Goal: Find specific page/section: Find specific page/section

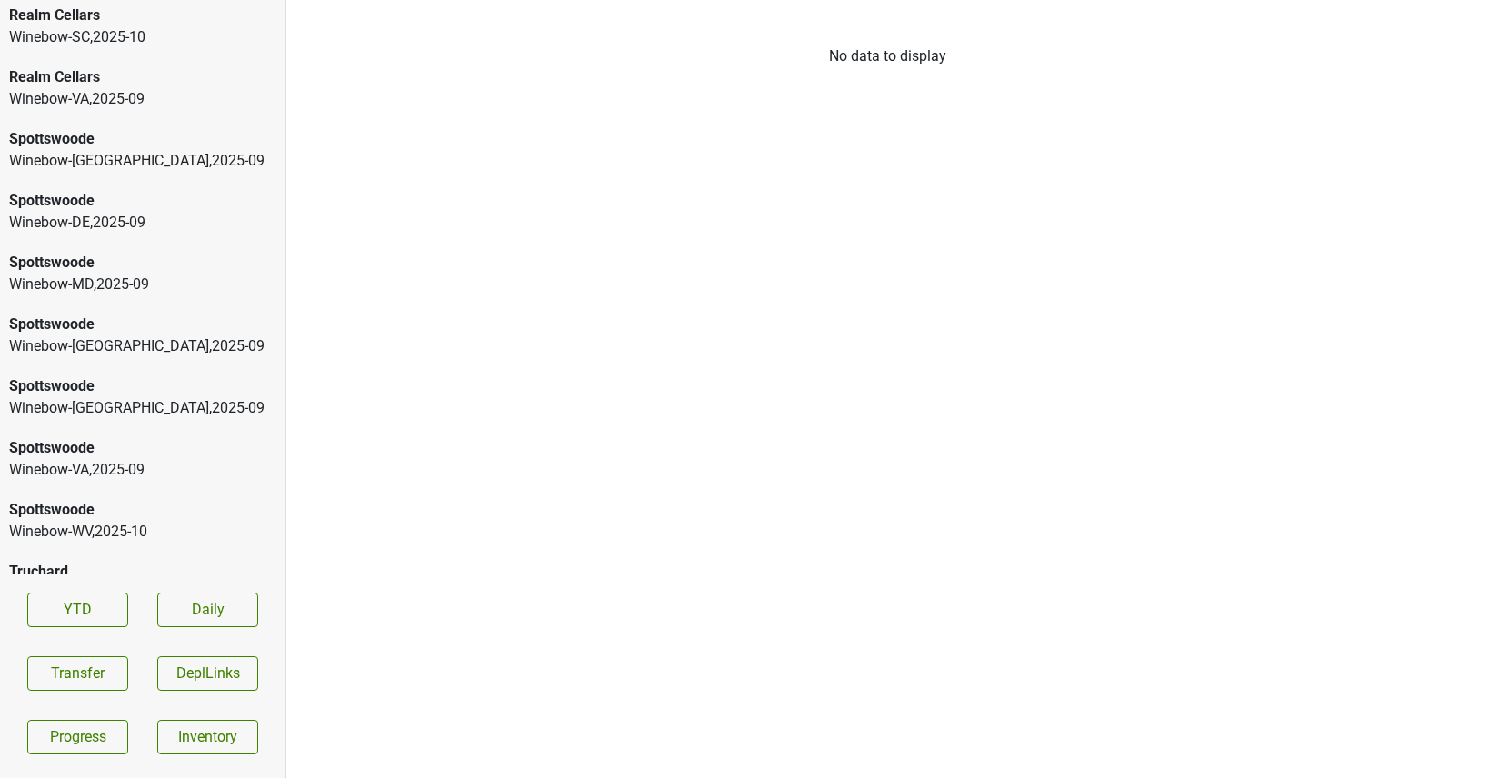
scroll to position [1528, 0]
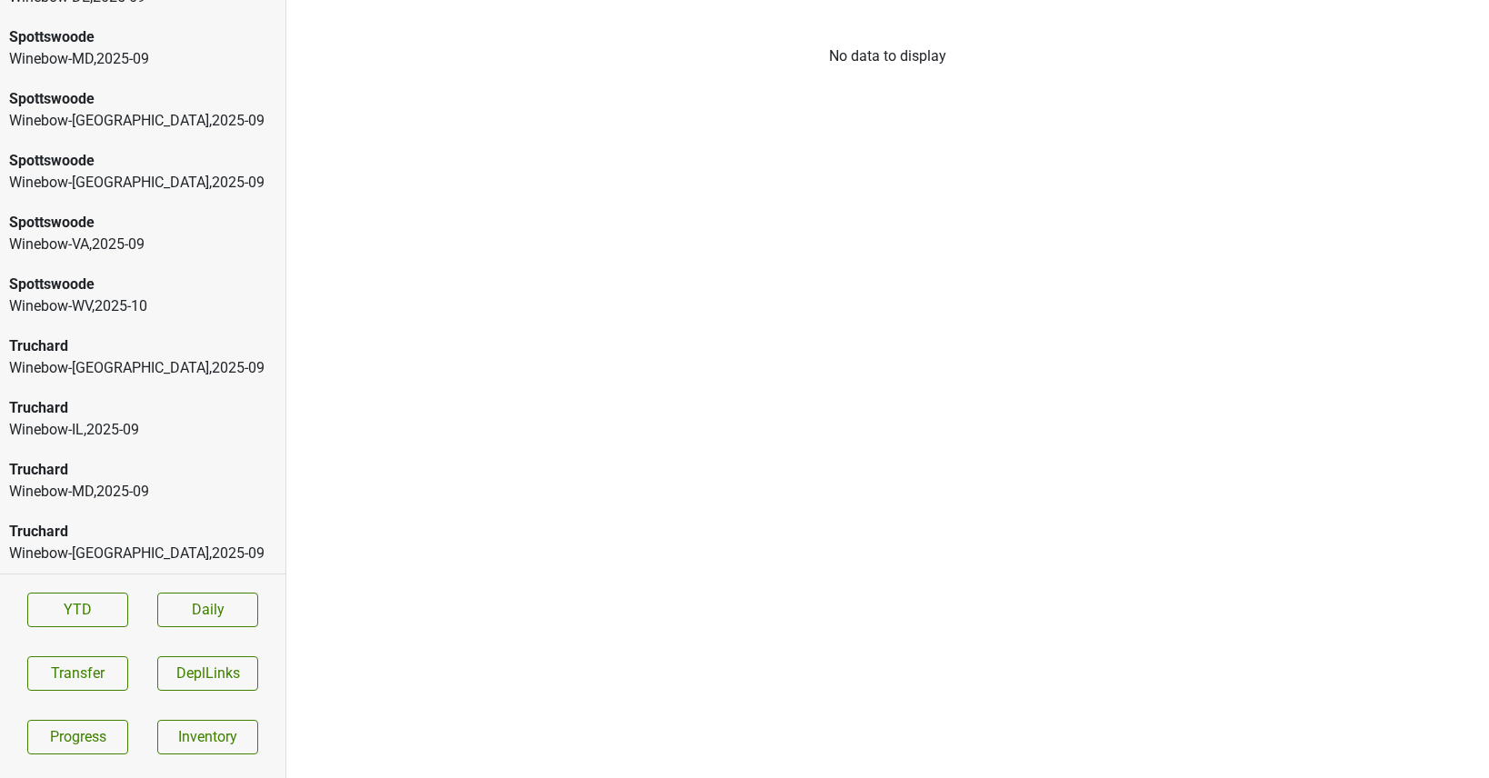
click at [113, 537] on div "Truchard" at bounding box center [142, 532] width 267 height 22
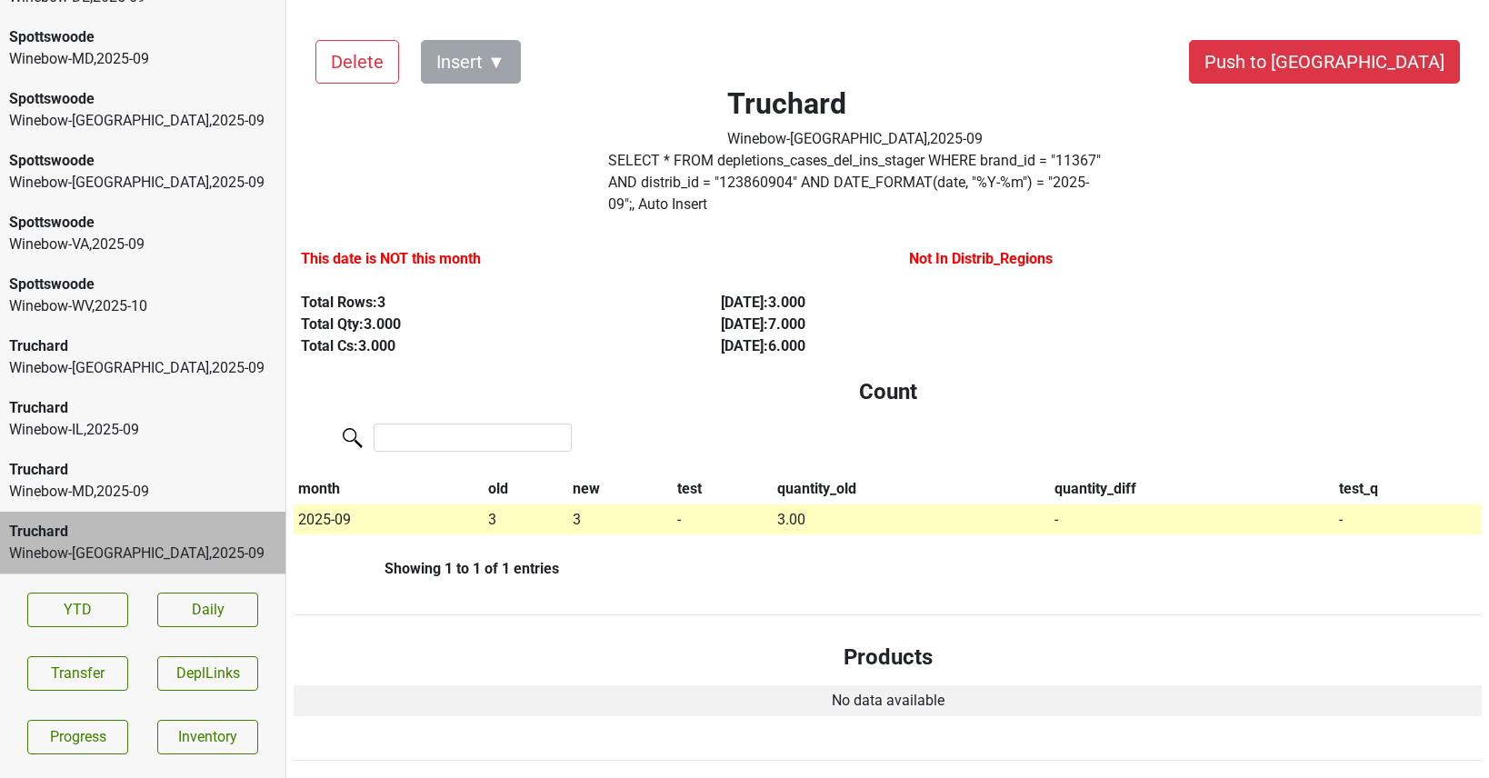
click at [115, 493] on div "Winebow-MD , 2025 - 09" at bounding box center [142, 492] width 267 height 22
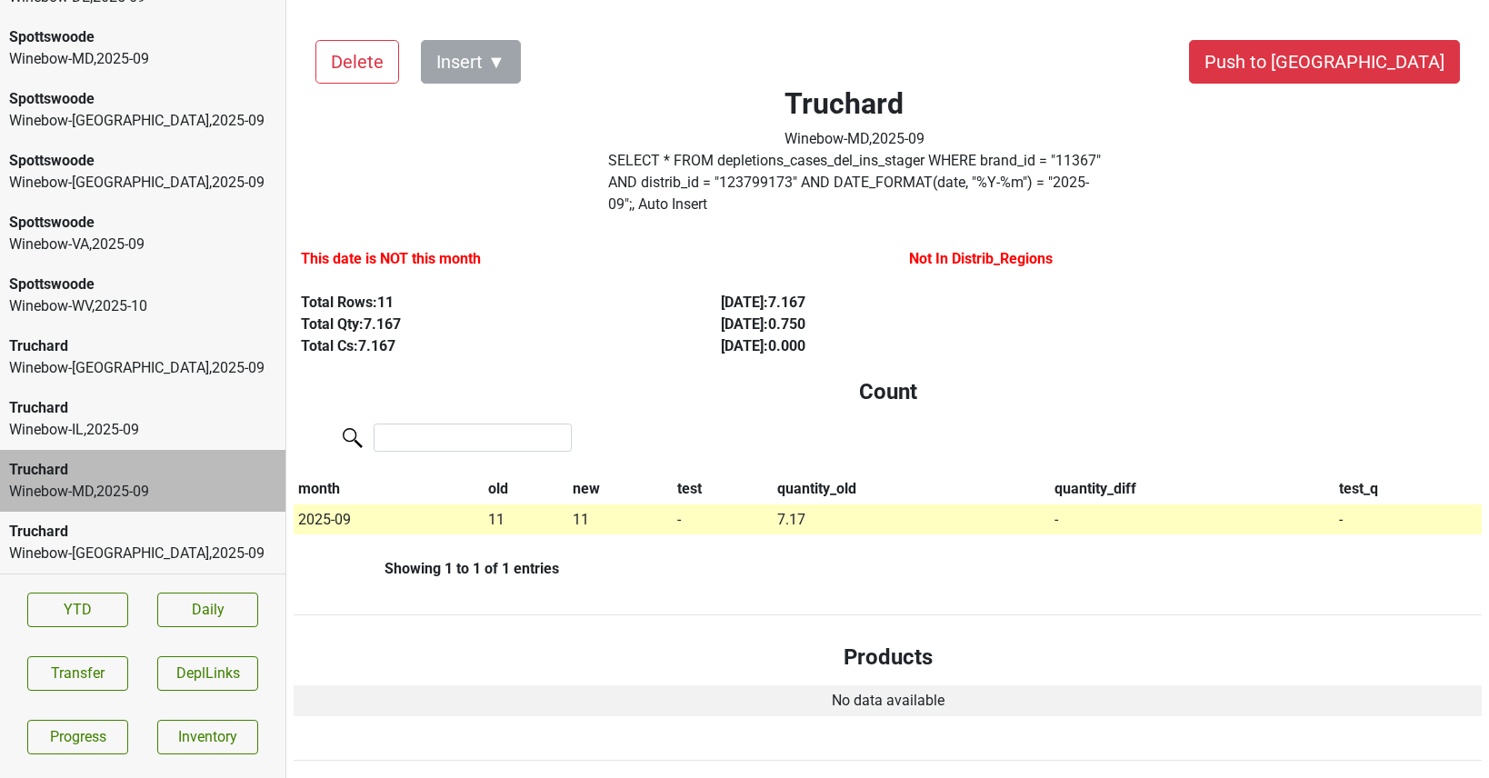
click at [128, 444] on div "Truchard Winebow-IL , 2025 - 09" at bounding box center [142, 419] width 285 height 62
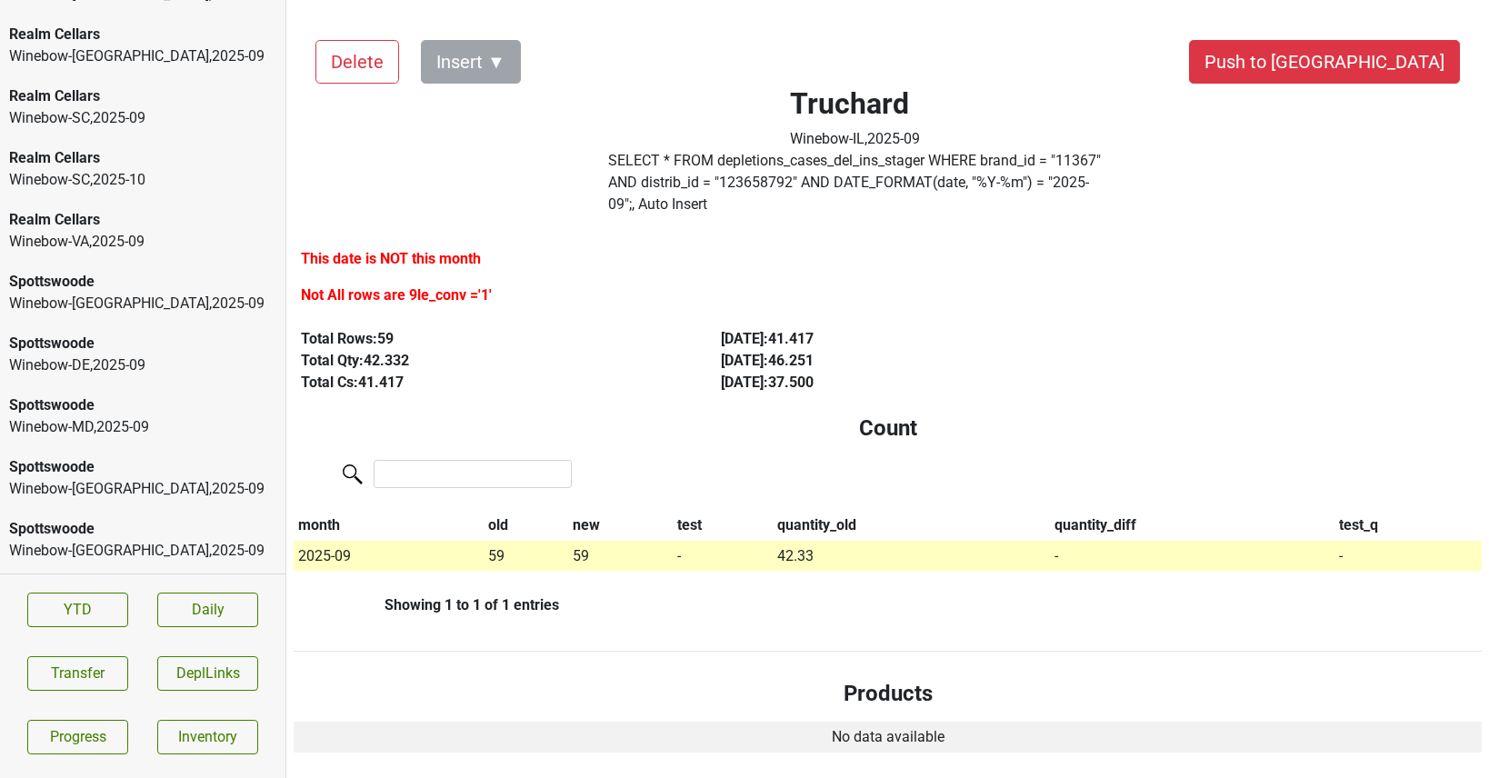
scroll to position [0, 0]
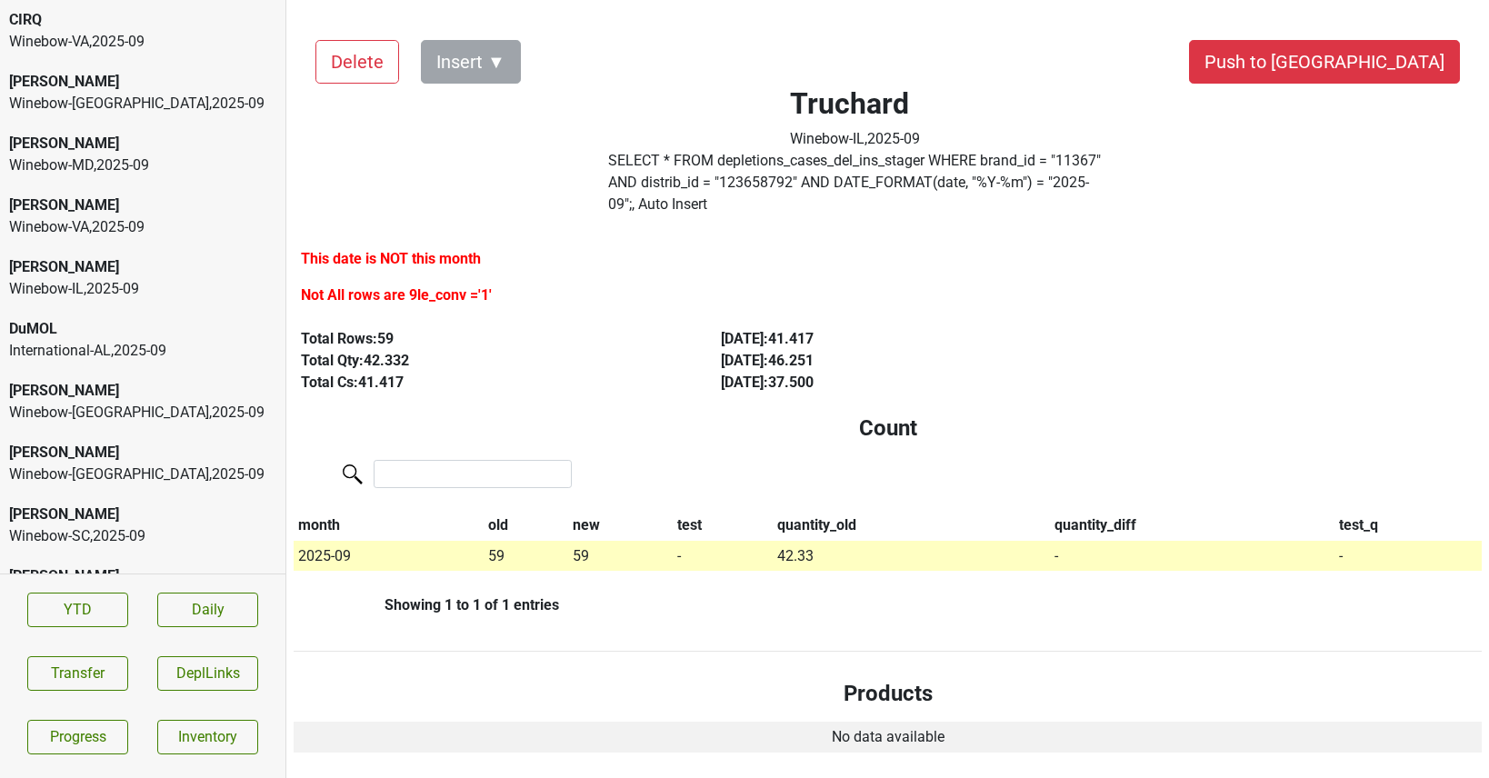
click at [158, 456] on div "[PERSON_NAME]" at bounding box center [142, 453] width 267 height 22
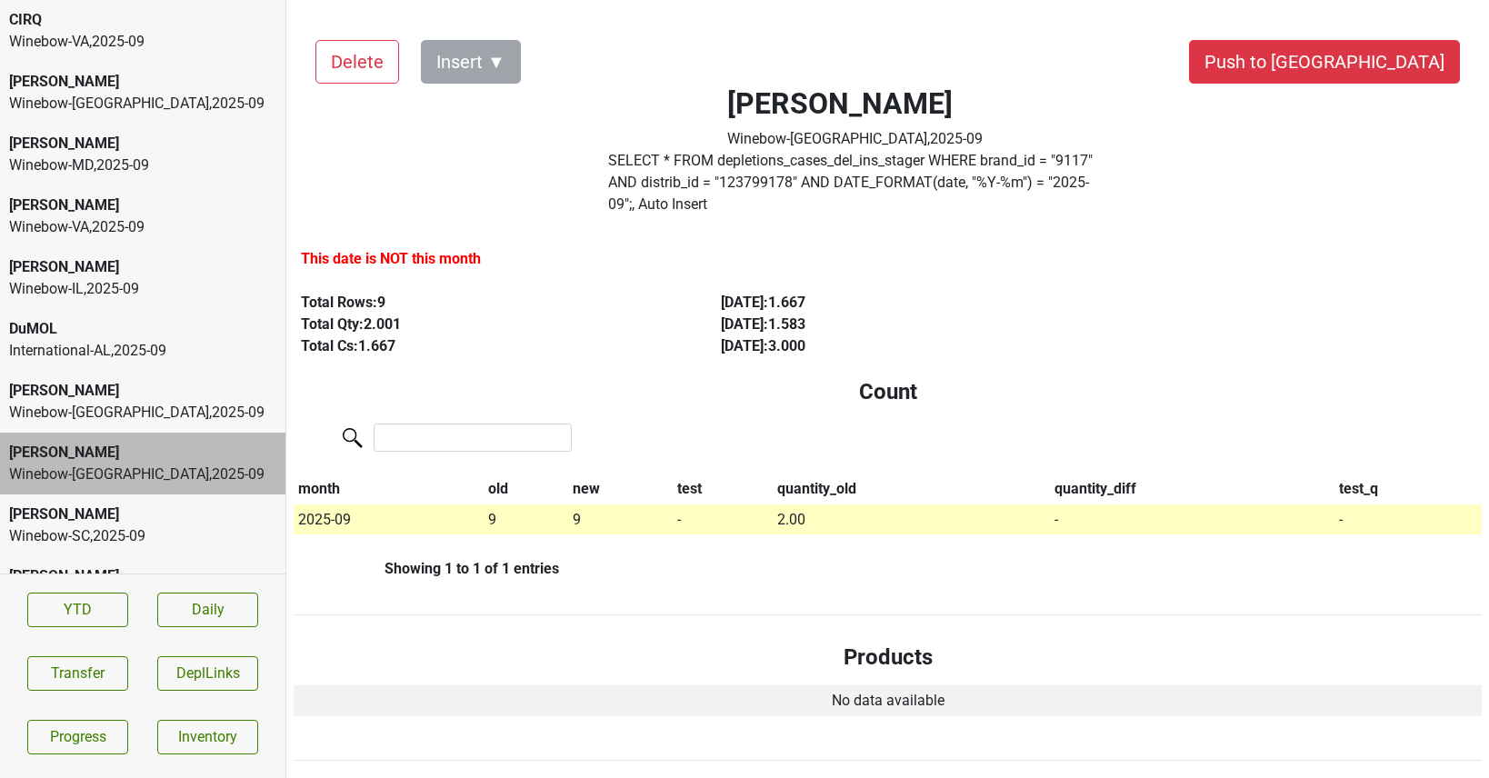
click at [748, 173] on label "SELECT * FROM depletions_cases_del_ins_stager WHERE brand_id = " 9117 " AND dis…" at bounding box center [855, 182] width 494 height 65
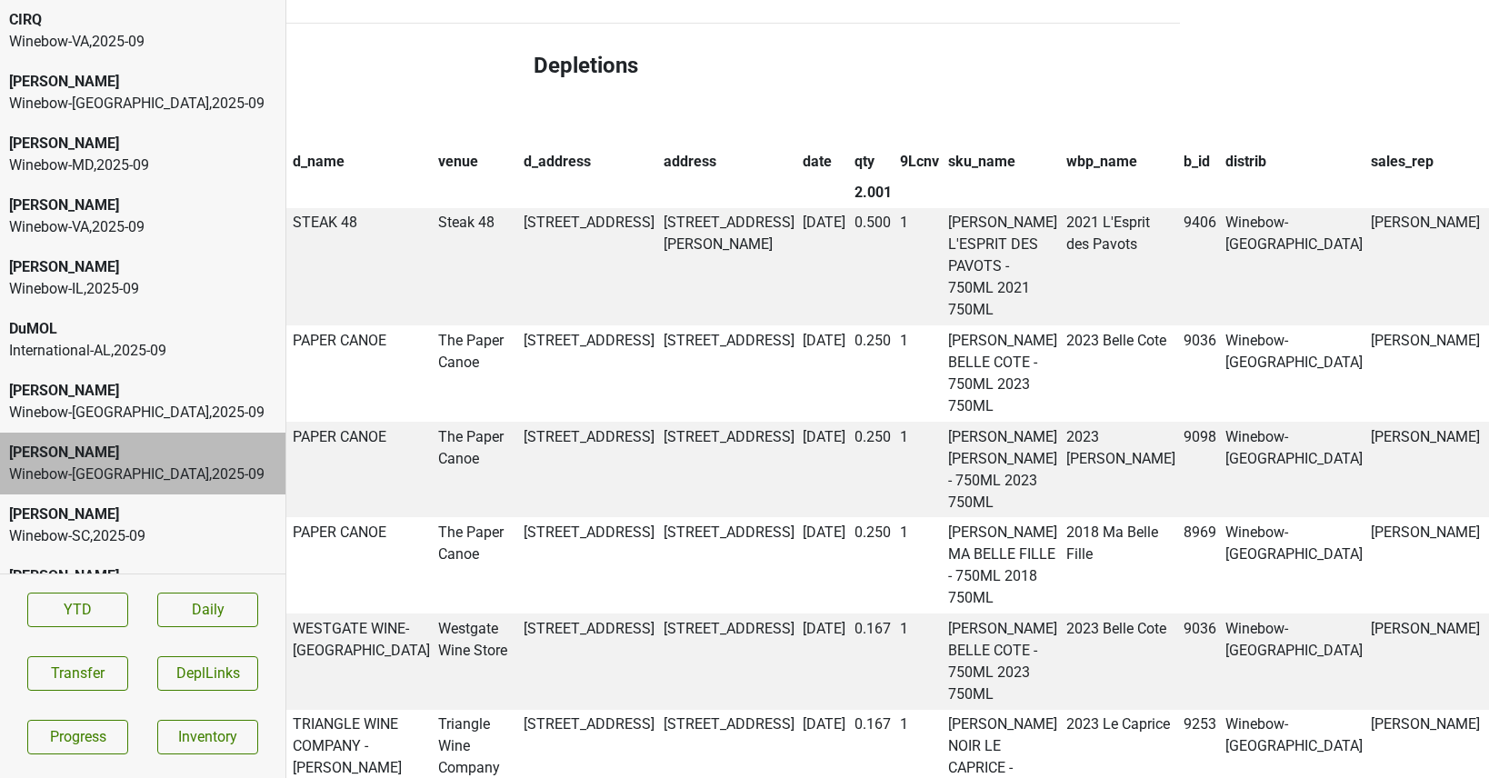
scroll to position [1027, 314]
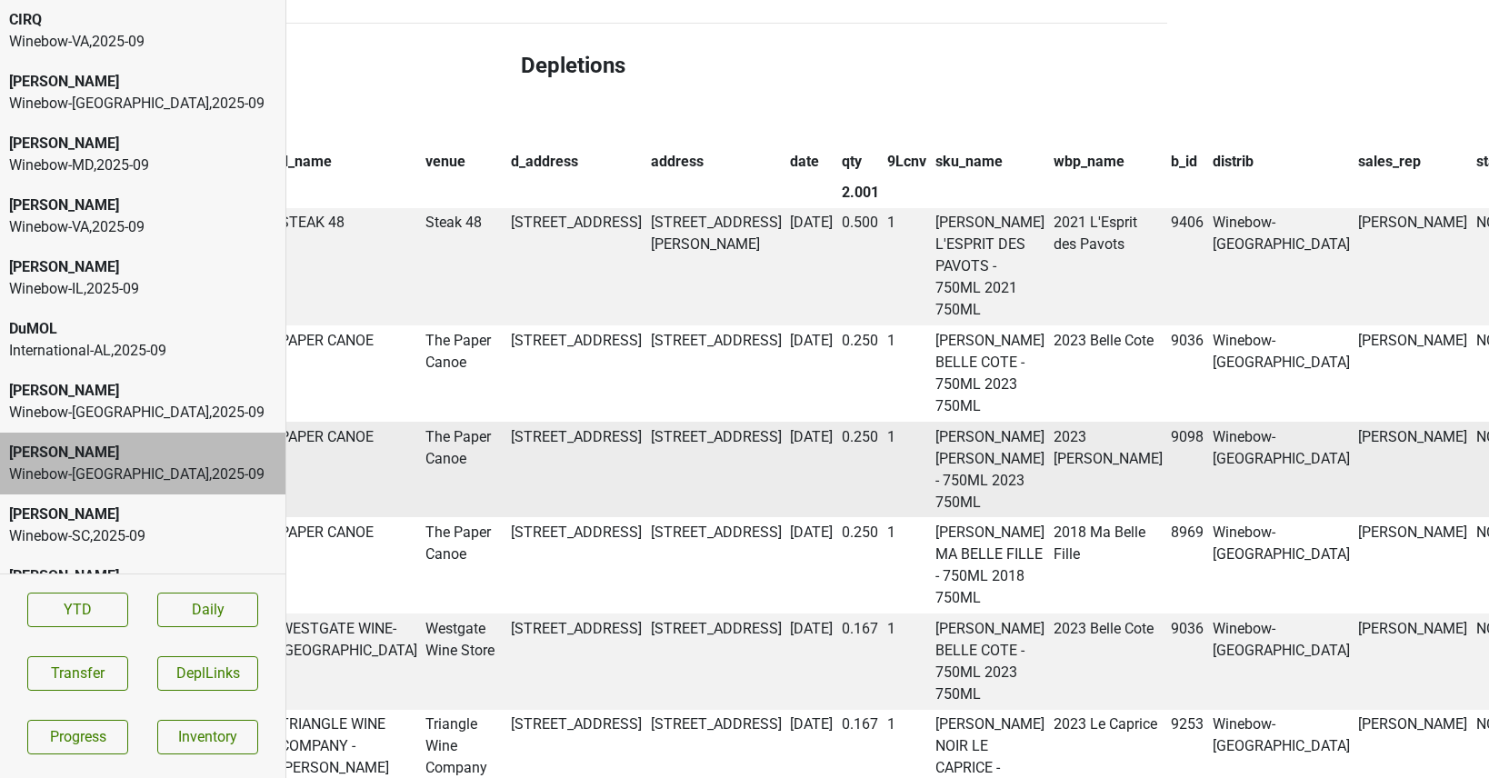
copy td "55582"
